Goal: Task Accomplishment & Management: Use online tool/utility

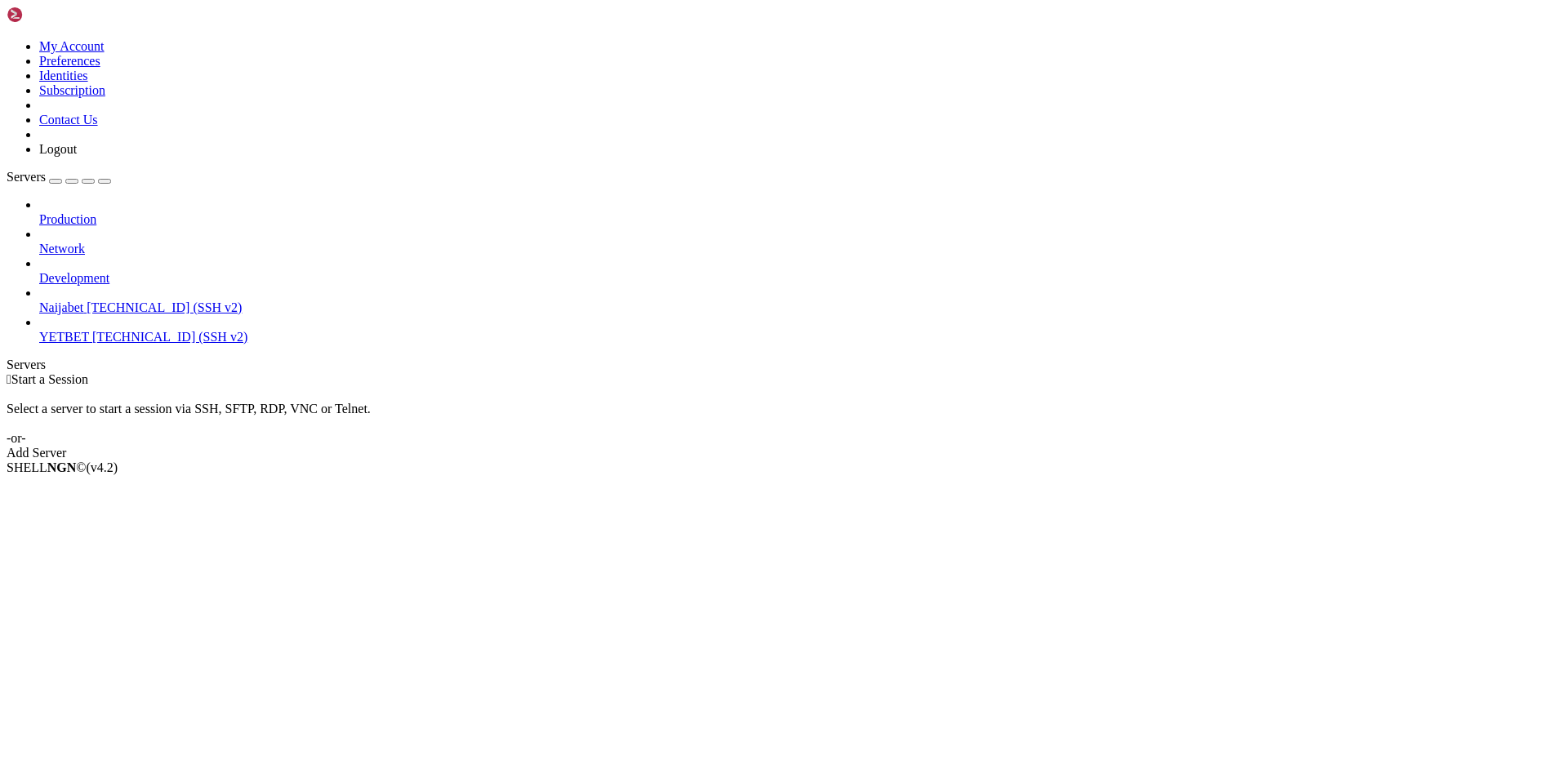
click at [89, 330] on span "YETBET" at bounding box center [64, 337] width 50 height 14
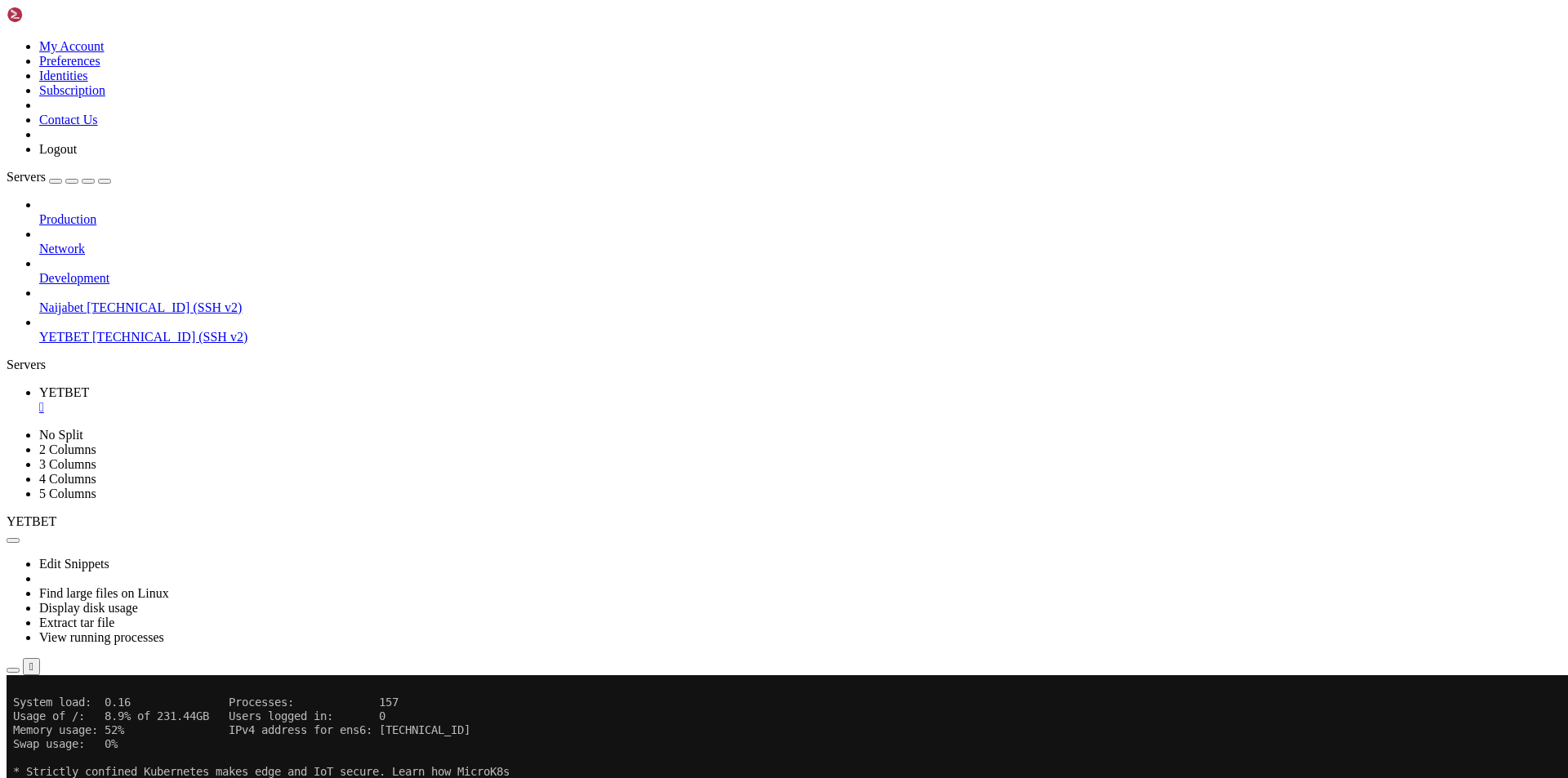
scroll to position [264, 0]
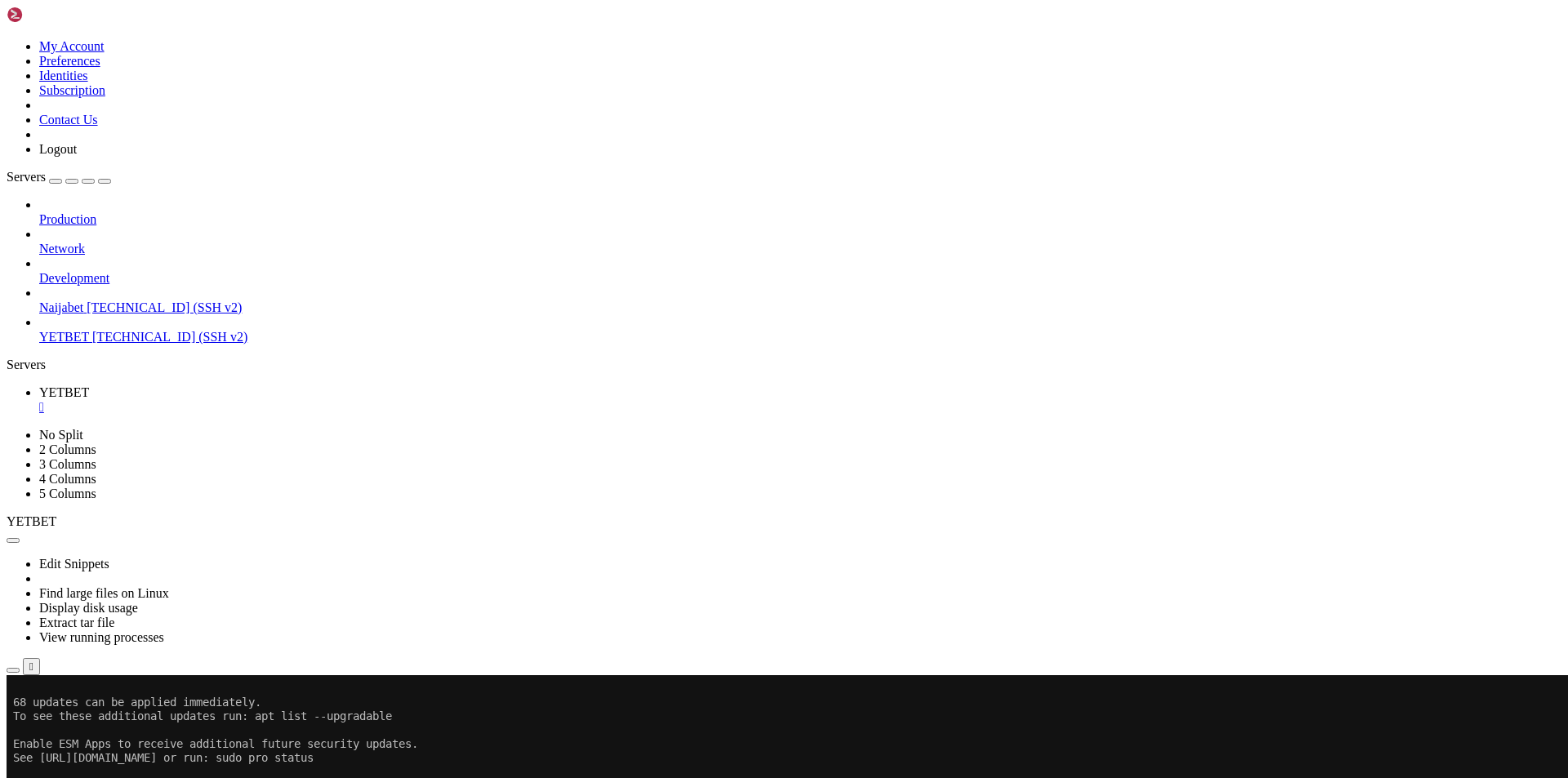
drag, startPoint x: 430, startPoint y: 1318, endPoint x: 92, endPoint y: 1274, distance: 340.9
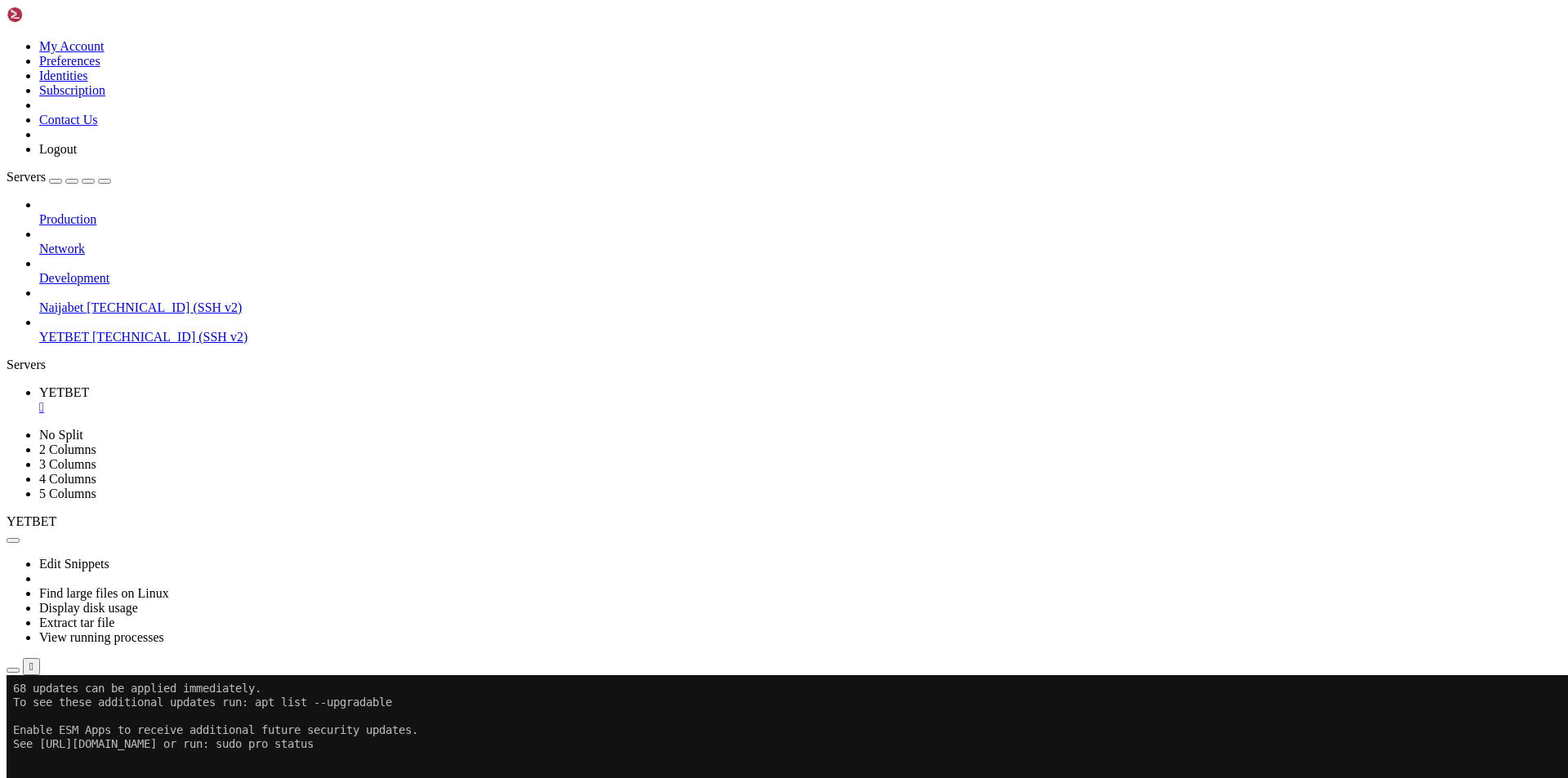
scroll to position [278, 0]
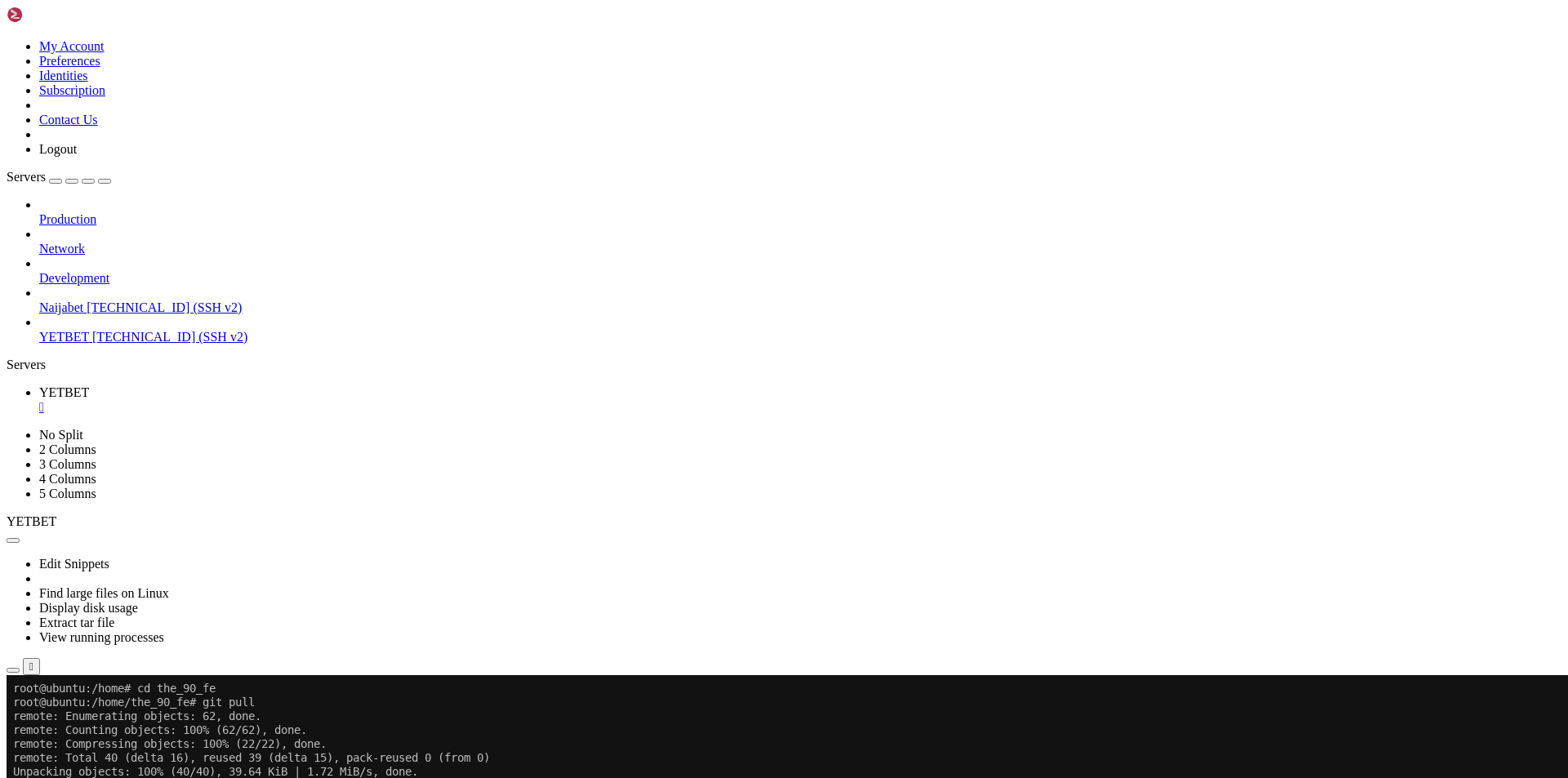
scroll to position [472, 0]
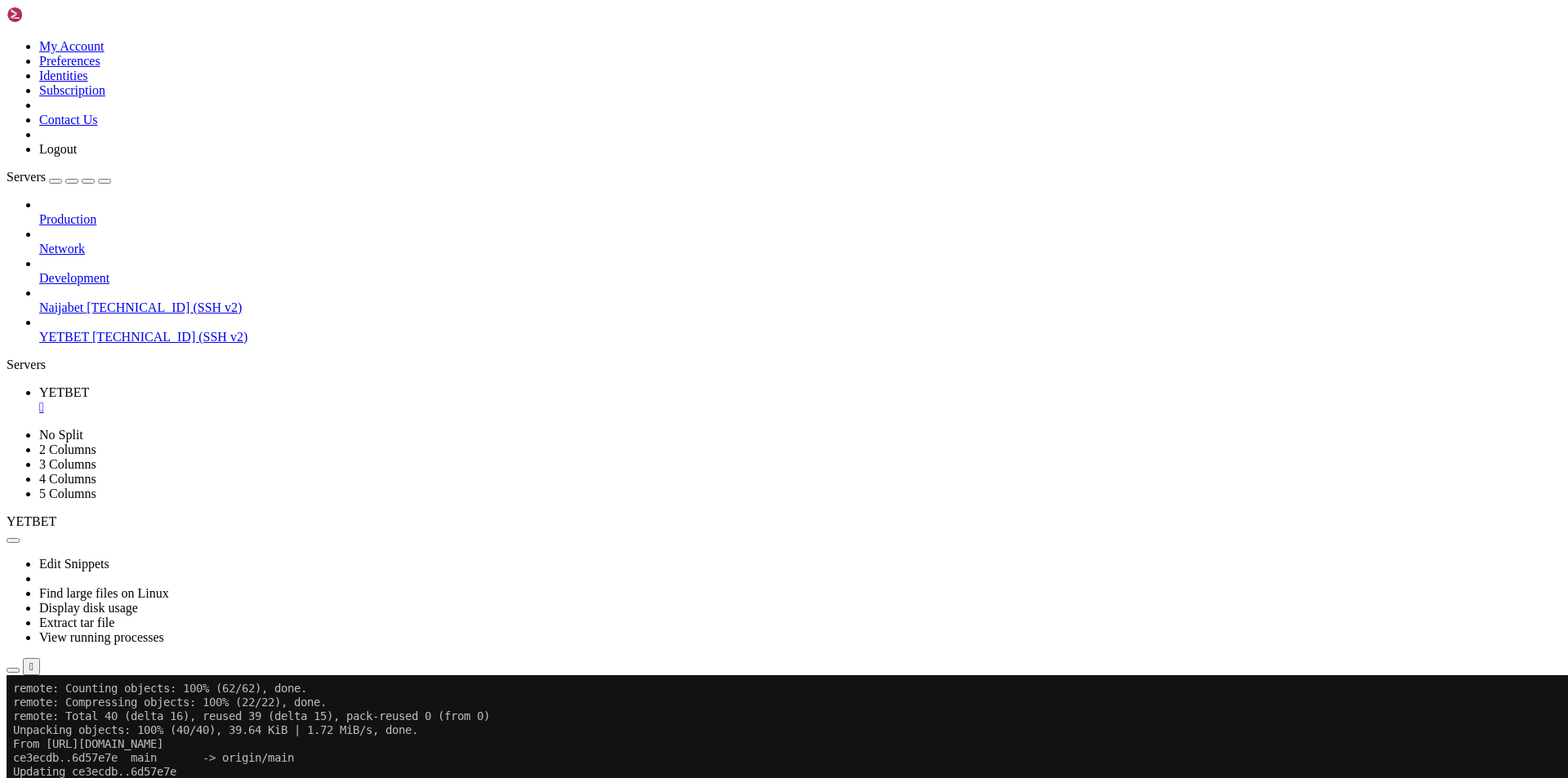
scroll to position [569, 0]
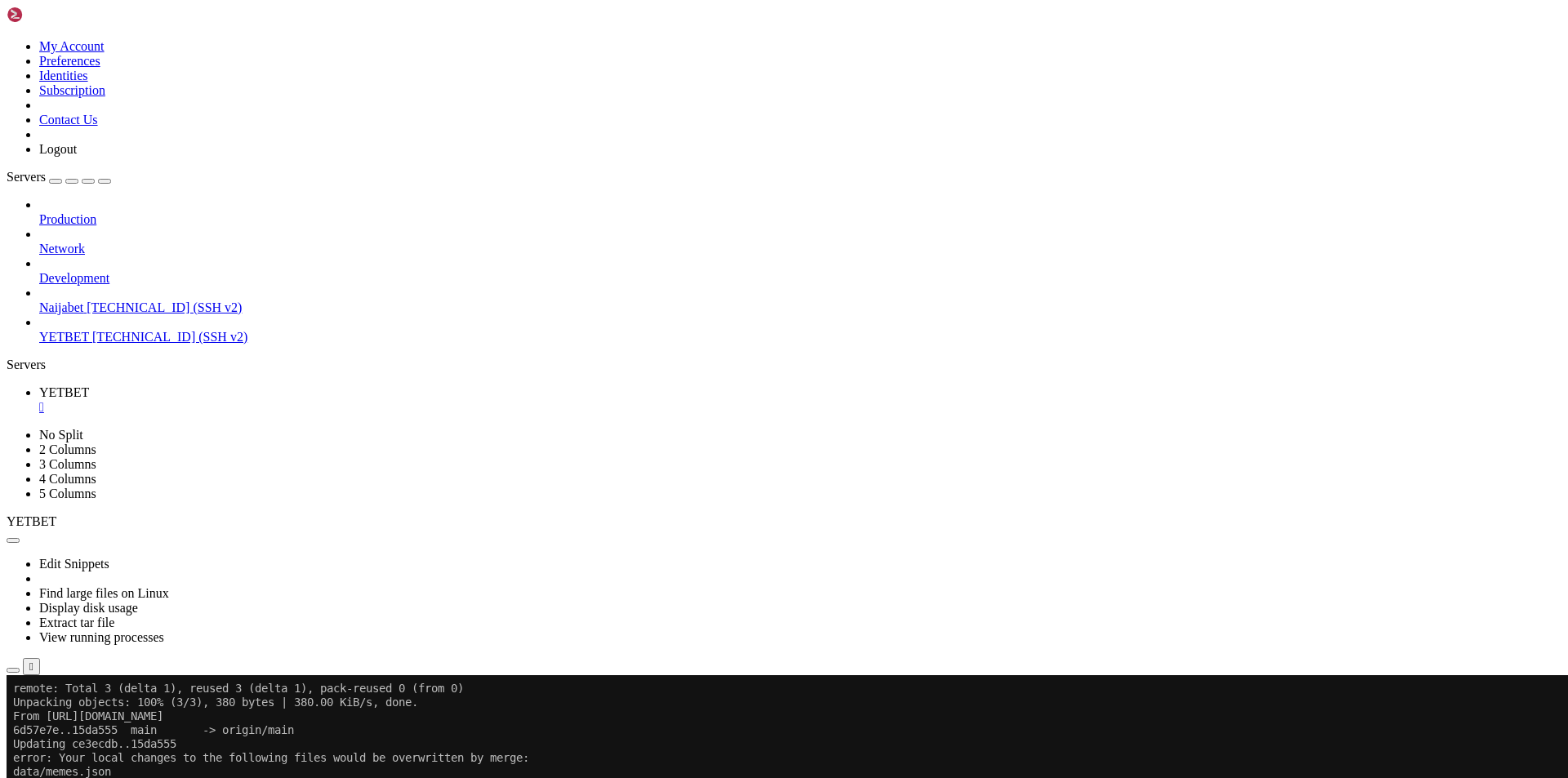
scroll to position [819, 0]
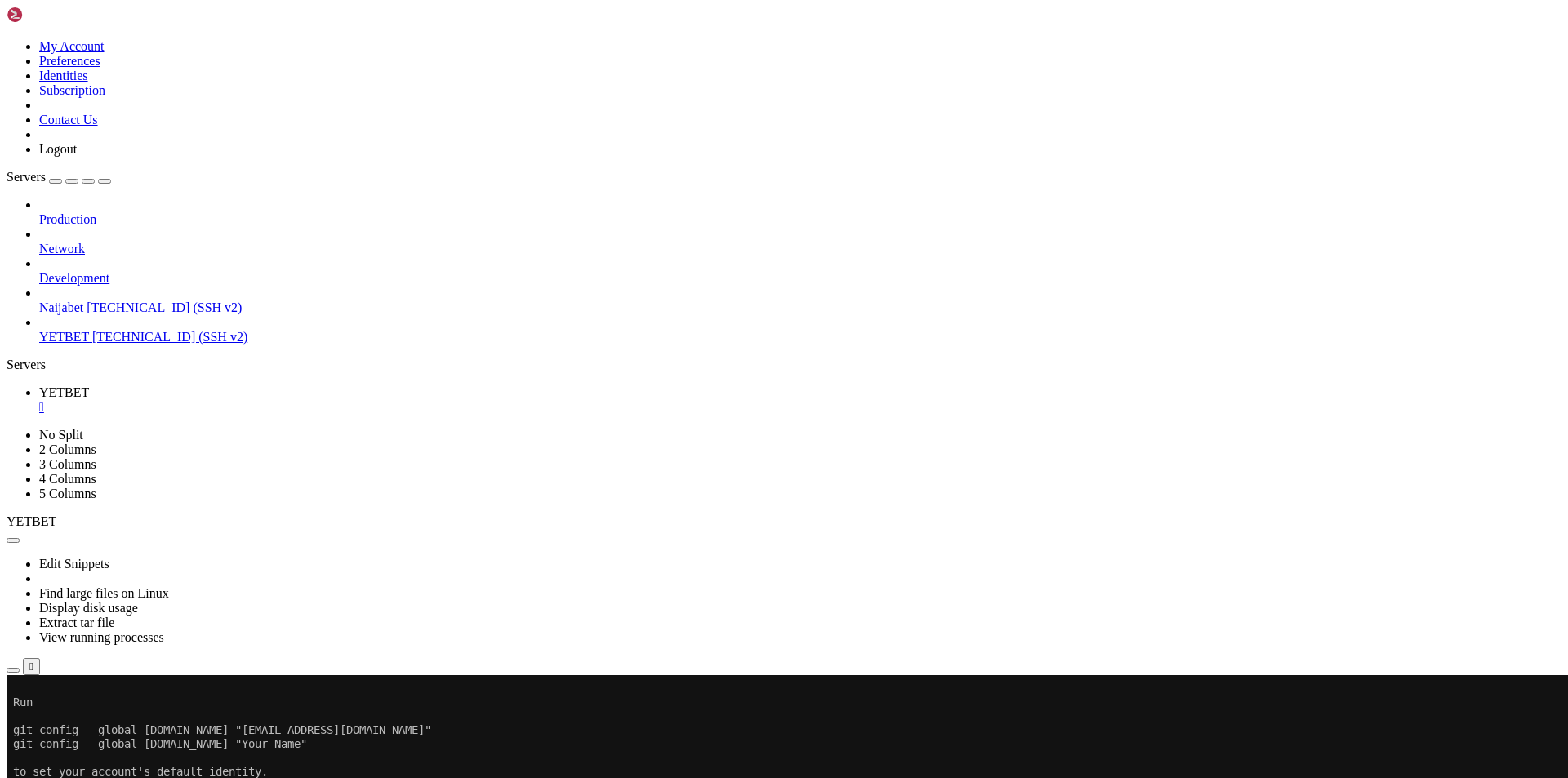
scroll to position [1319, 0]
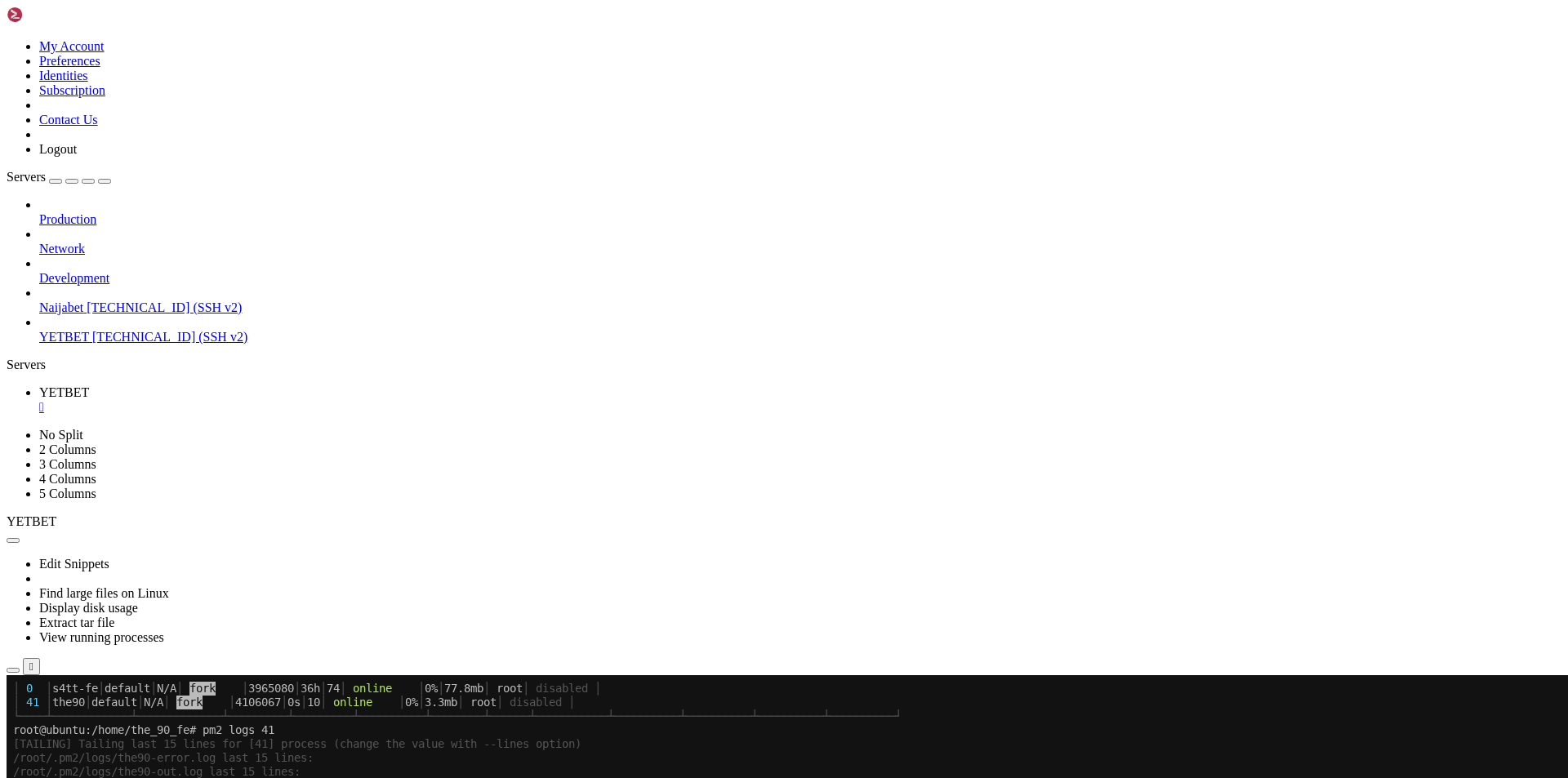
scroll to position [3095, 0]
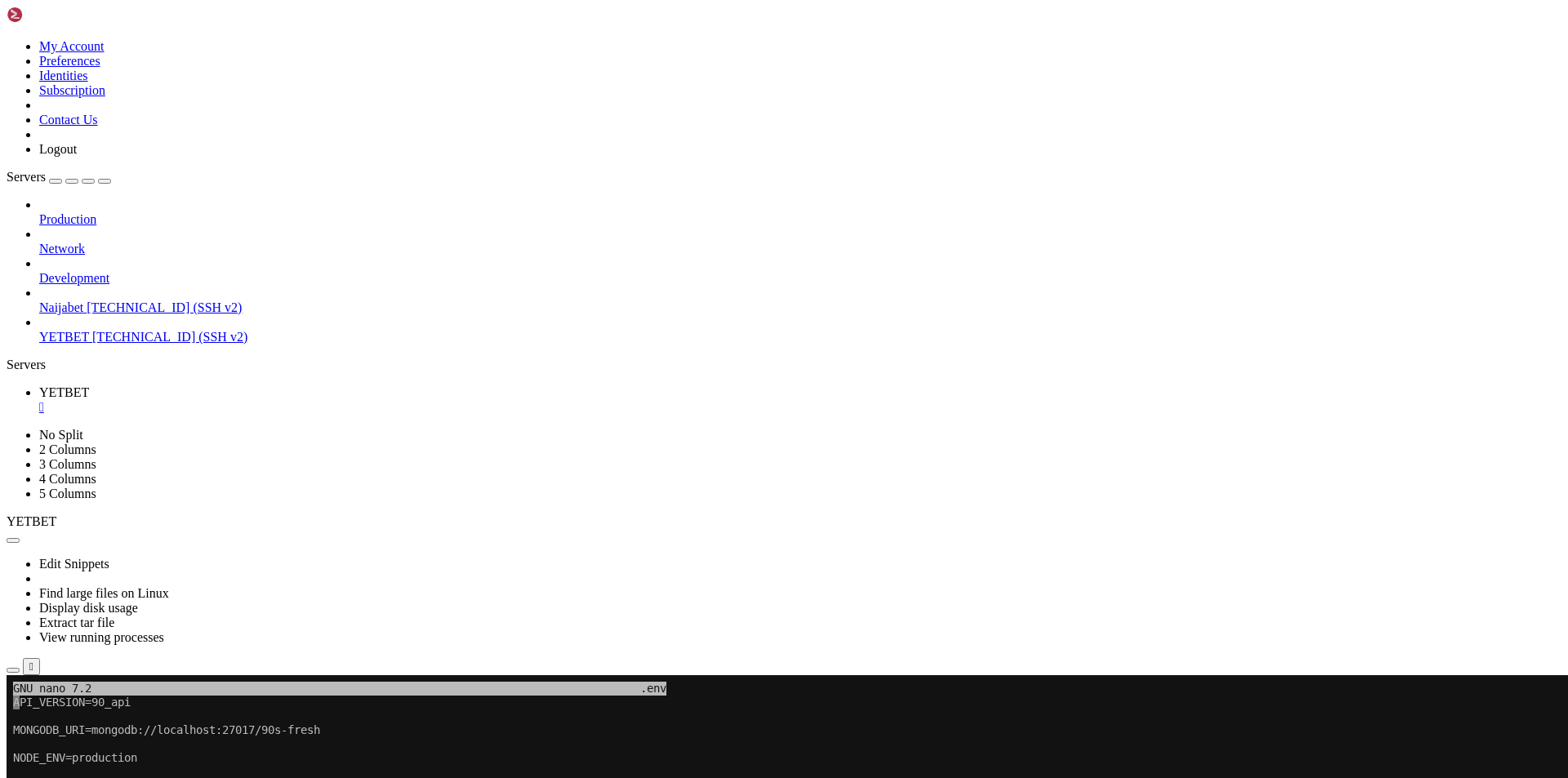
scroll to position [3138, 0]
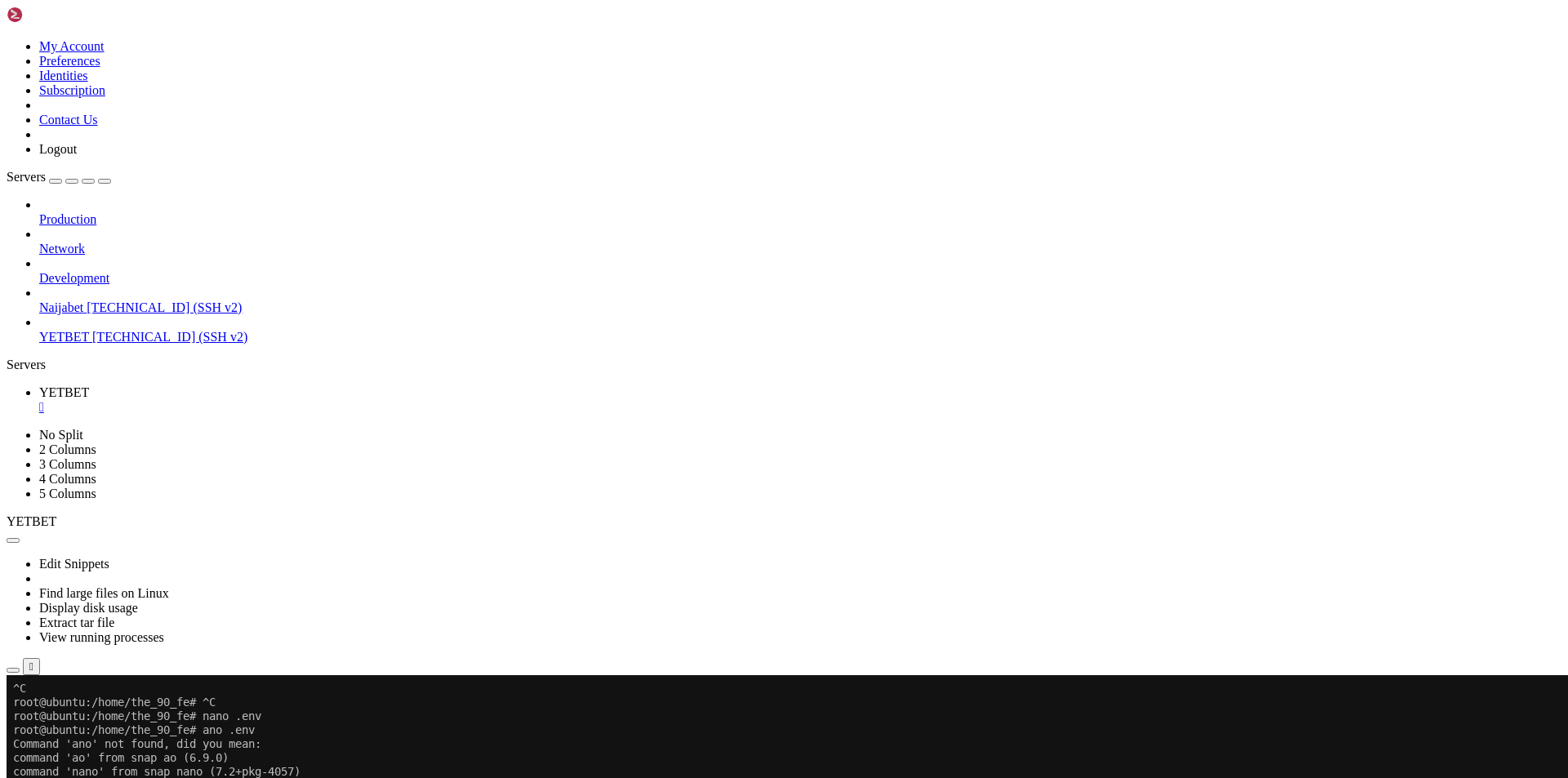
scroll to position [3873, 0]
